Goal: Information Seeking & Learning: Understand process/instructions

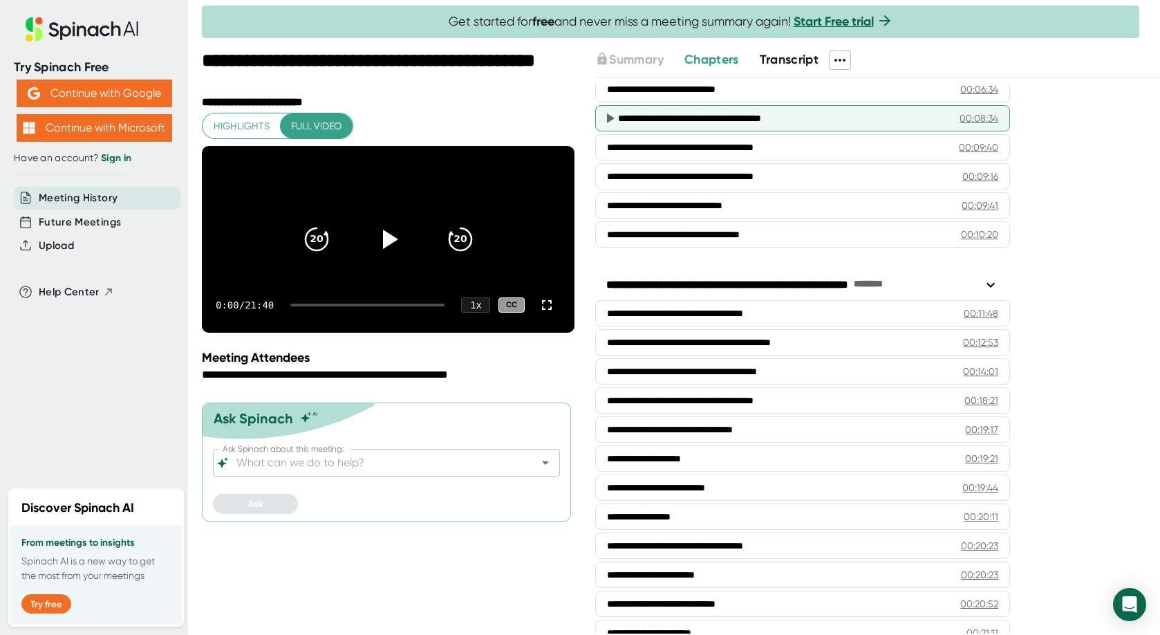
scroll to position [433, 0]
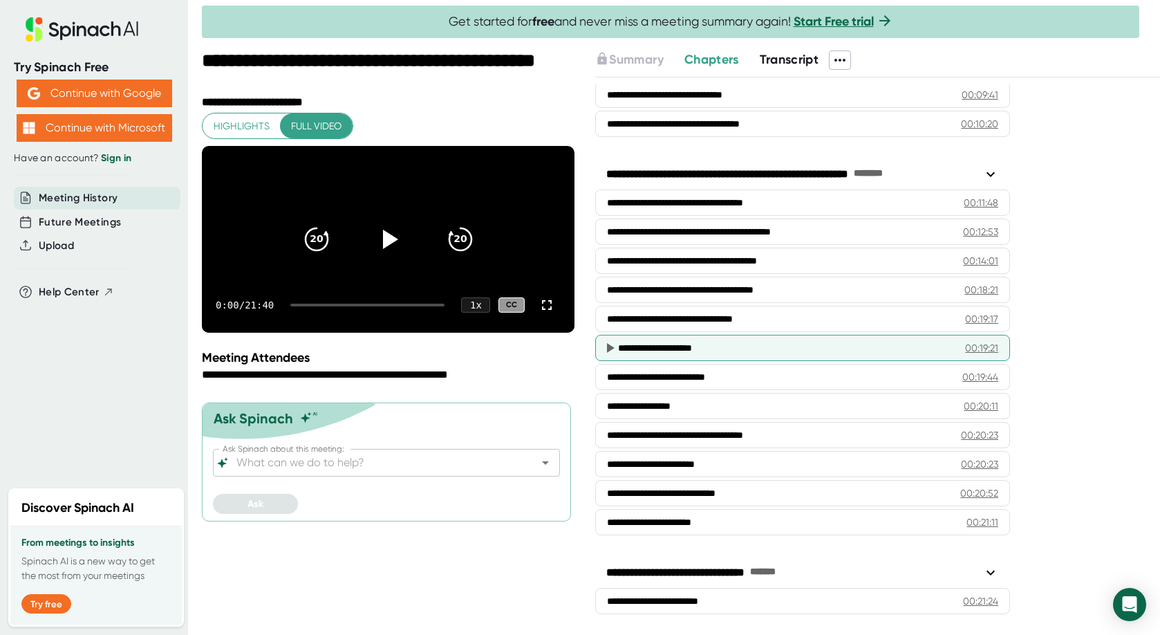
click at [610, 348] on icon at bounding box center [611, 348] width 8 height 10
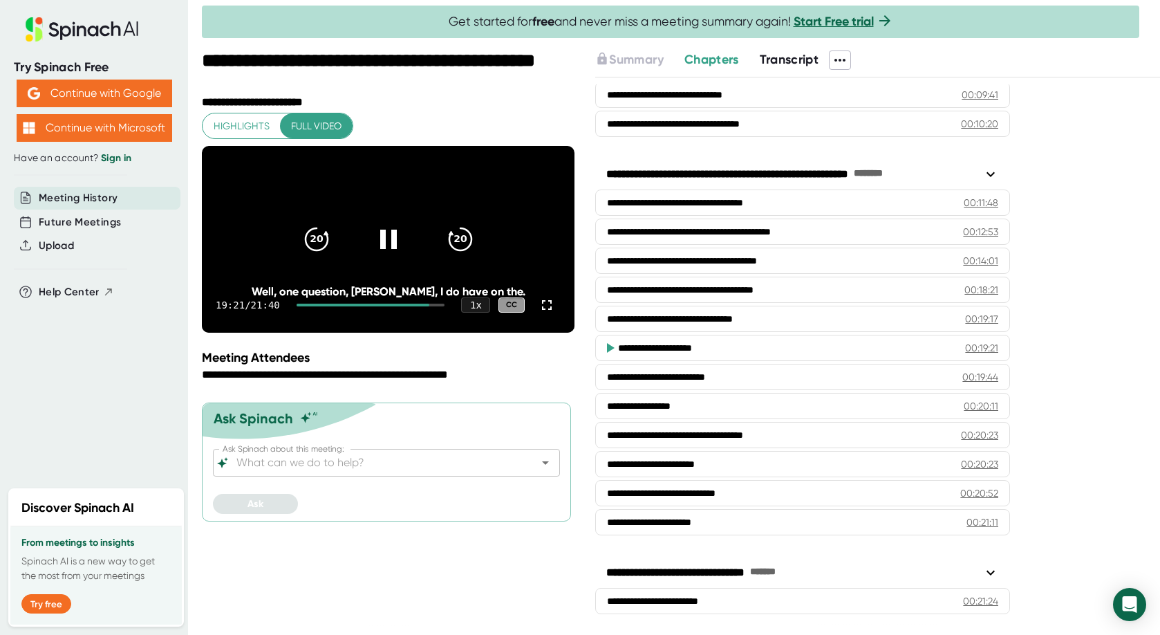
click at [610, 348] on icon at bounding box center [611, 348] width 8 height 10
click at [385, 249] on icon at bounding box center [388, 239] width 17 height 20
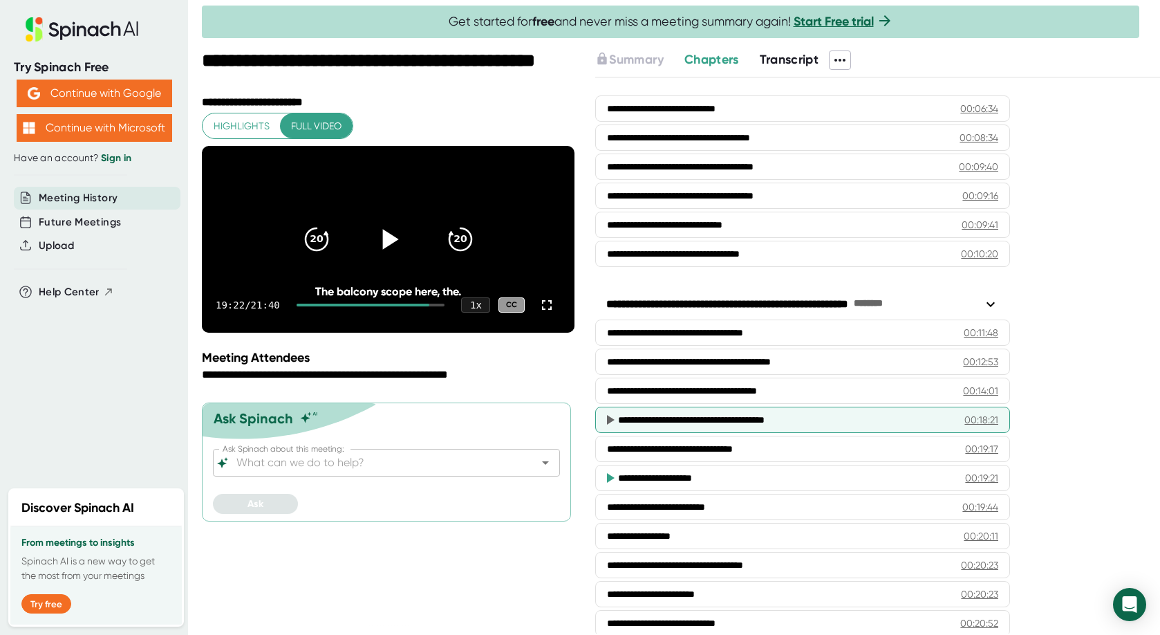
scroll to position [291, 0]
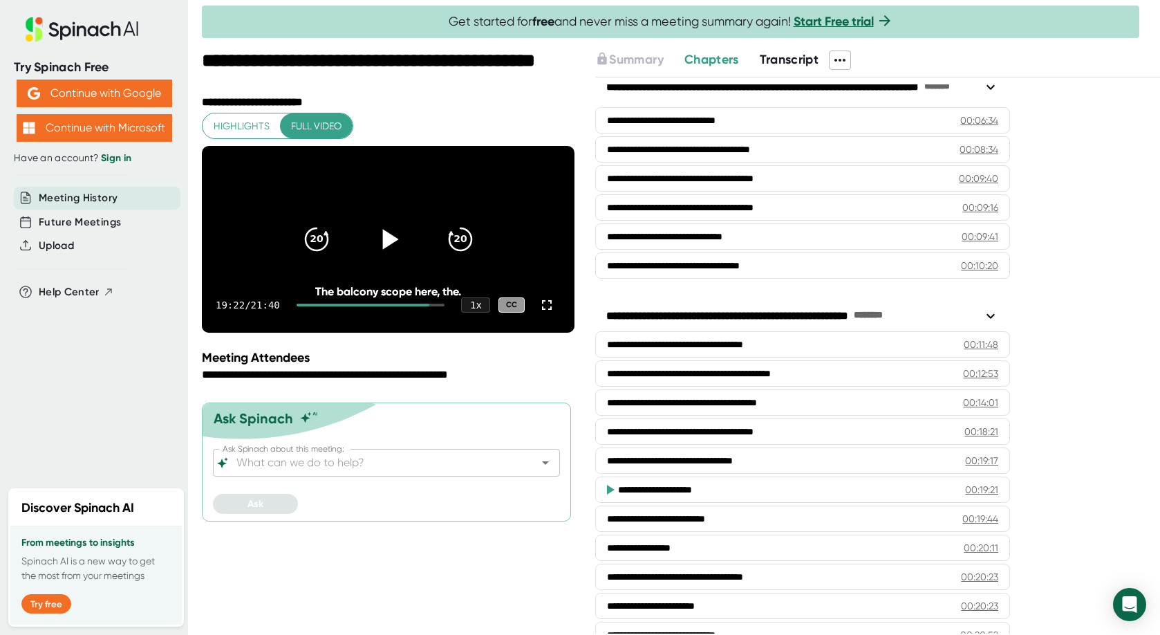
click at [787, 62] on span "Transcript" at bounding box center [789, 59] width 59 height 15
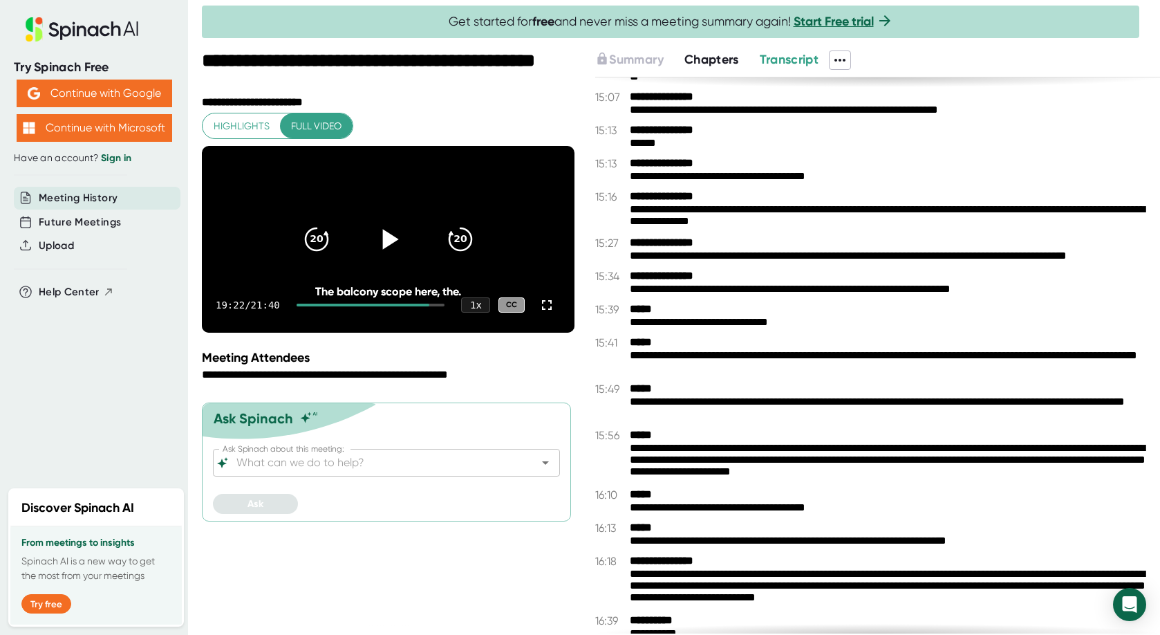
scroll to position [8477, 0]
